Goal: Task Accomplishment & Management: Complete application form

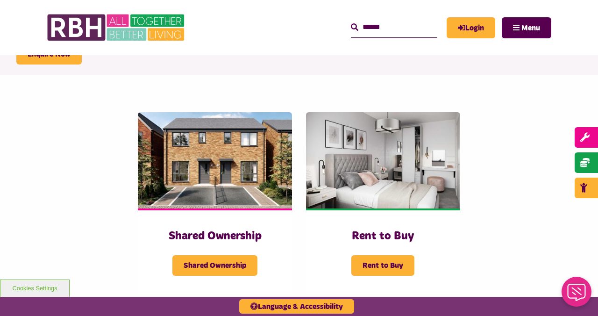
scroll to position [149, 0]
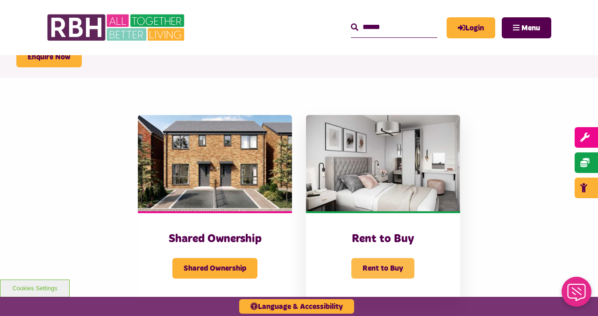
click at [364, 271] on span "Rent to Buy" at bounding box center [382, 268] width 63 height 21
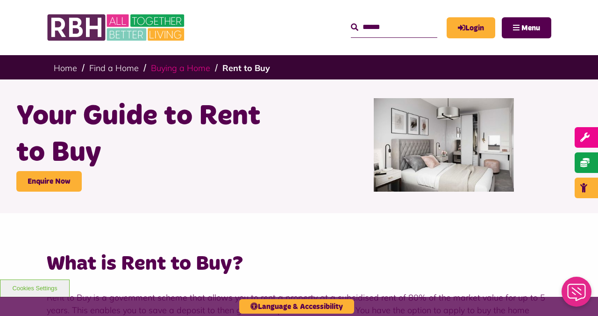
click at [175, 71] on link "Buying a Home" at bounding box center [180, 68] width 59 height 11
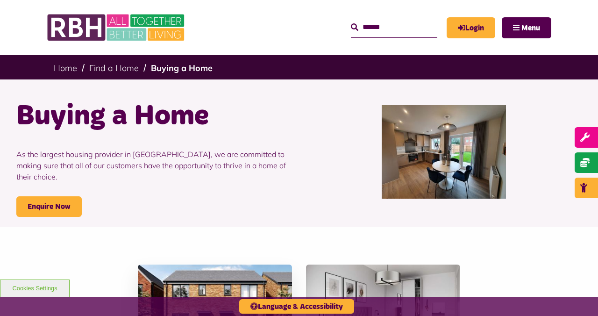
click at [224, 268] on img at bounding box center [215, 312] width 154 height 96
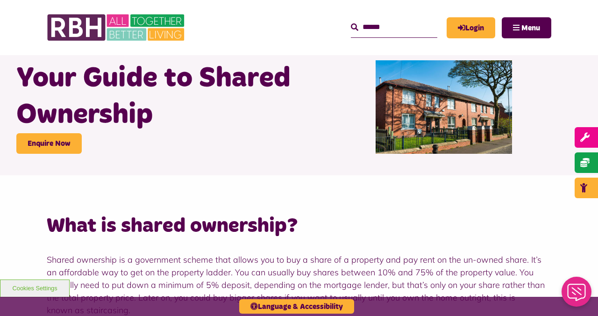
scroll to position [37, 0]
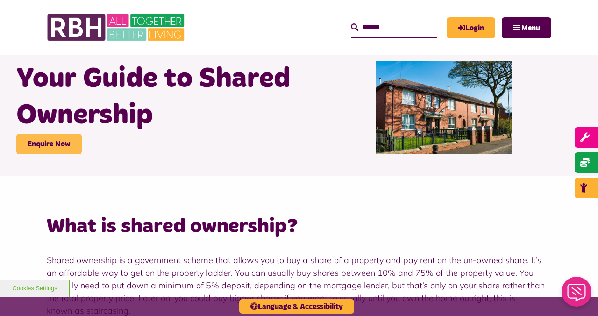
click at [59, 145] on link "Enquire Now" at bounding box center [48, 144] width 65 height 21
